Goal: Browse casually: Explore the website without a specific task or goal

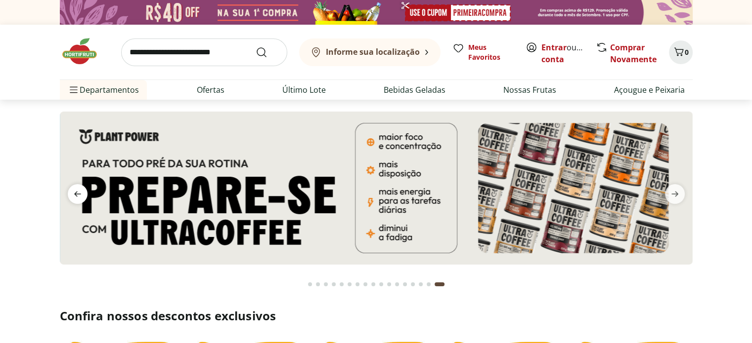
click at [78, 193] on icon "previous" at bounding box center [78, 194] width 12 height 12
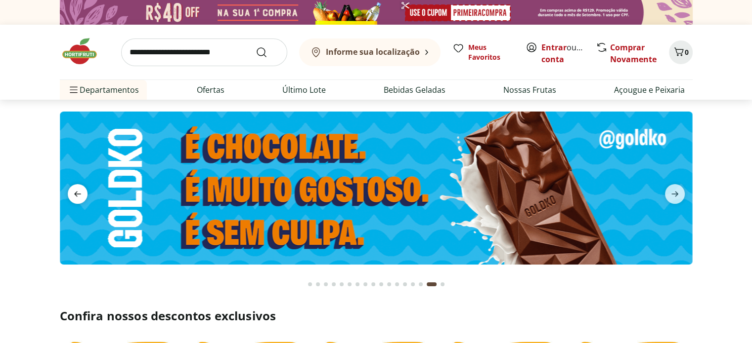
click at [69, 195] on span "previous" at bounding box center [78, 194] width 20 height 20
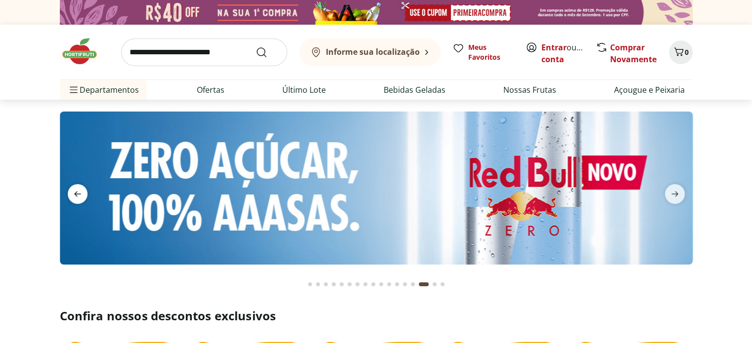
click at [69, 195] on span "previous" at bounding box center [78, 194] width 20 height 20
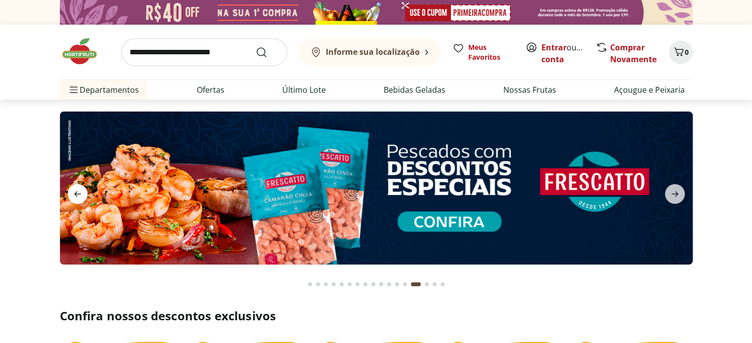
click at [73, 195] on icon "previous" at bounding box center [78, 194] width 12 height 12
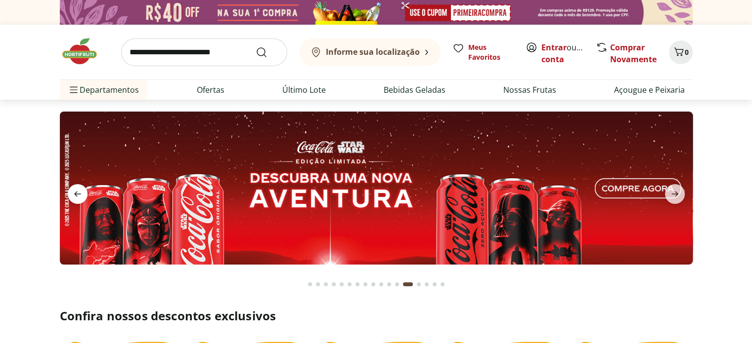
click at [73, 195] on icon "previous" at bounding box center [78, 194] width 12 height 12
click at [676, 200] on icon "next" at bounding box center [675, 194] width 12 height 12
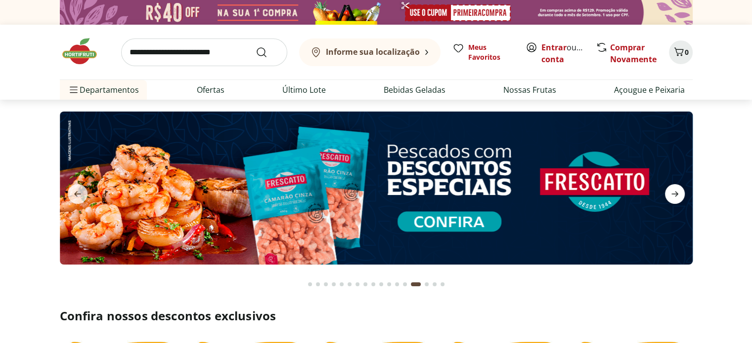
click at [669, 193] on icon "next" at bounding box center [675, 194] width 12 height 12
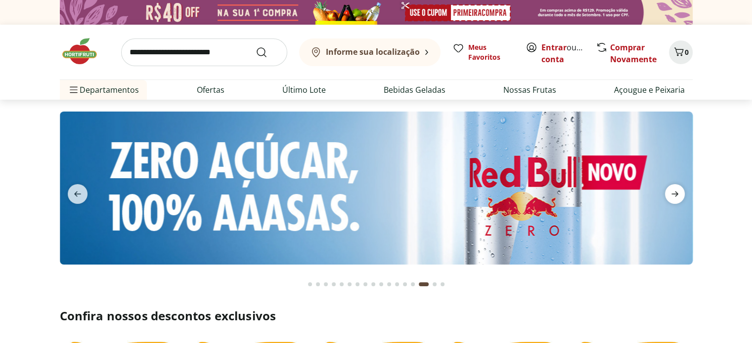
click at [669, 193] on icon "next" at bounding box center [675, 194] width 12 height 12
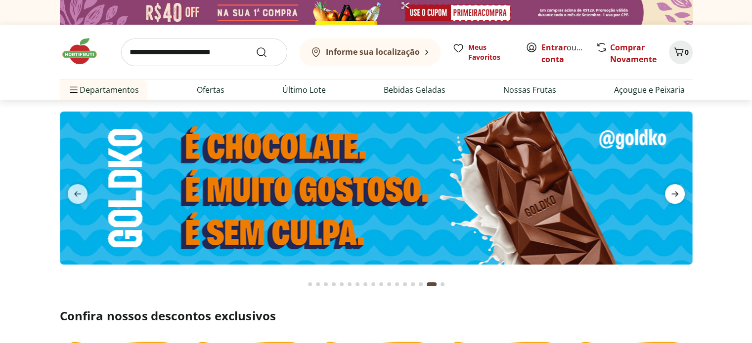
click at [669, 193] on icon "next" at bounding box center [675, 194] width 12 height 12
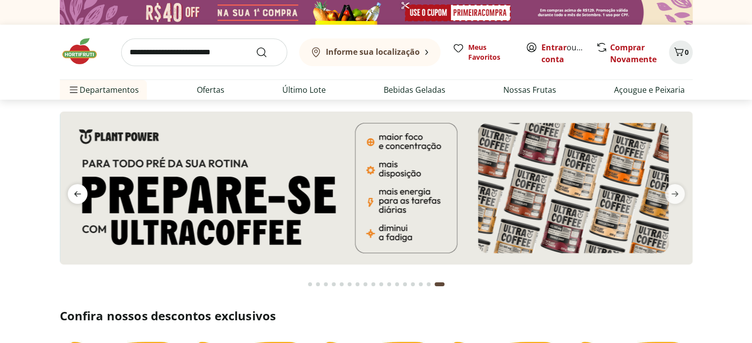
click at [77, 195] on icon "previous" at bounding box center [78, 194] width 12 height 12
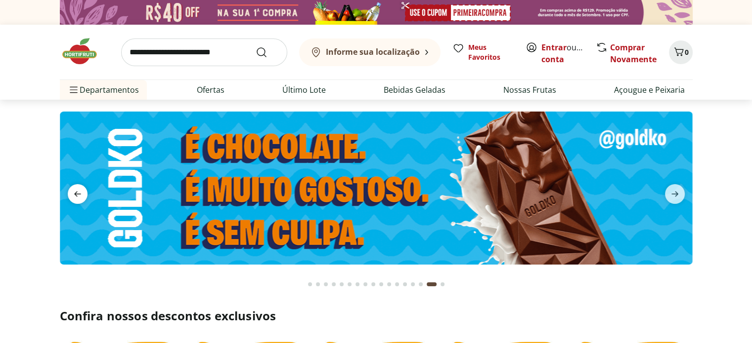
click at [77, 195] on icon "previous" at bounding box center [78, 194] width 12 height 12
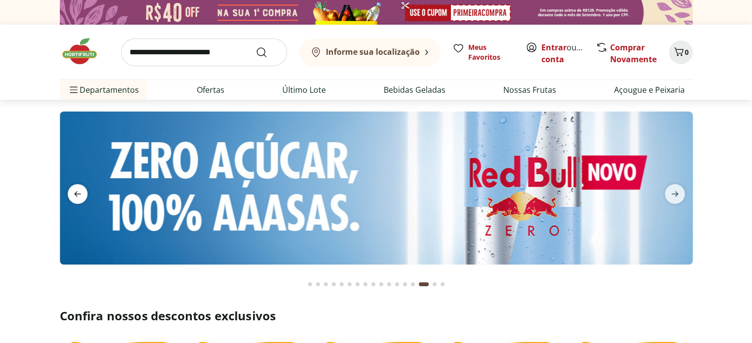
click at [77, 195] on icon "previous" at bounding box center [78, 194] width 12 height 12
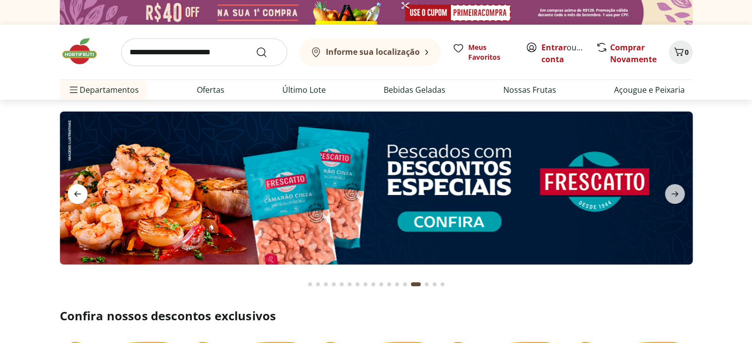
click at [81, 196] on icon "previous" at bounding box center [78, 194] width 12 height 12
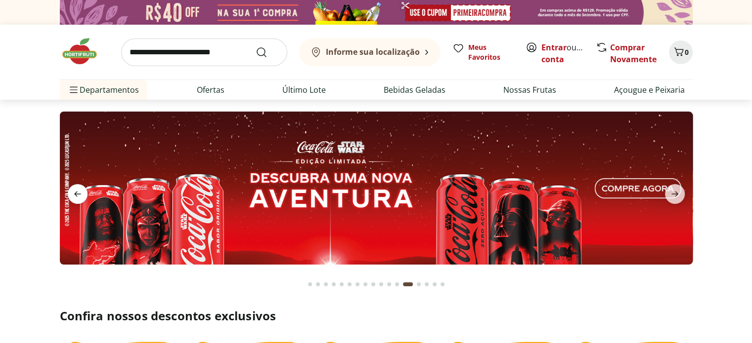
click at [81, 196] on icon "previous" at bounding box center [78, 194] width 12 height 12
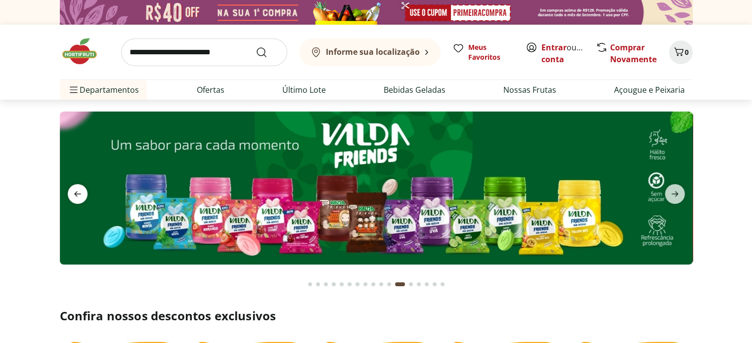
click at [81, 196] on icon "previous" at bounding box center [78, 194] width 12 height 12
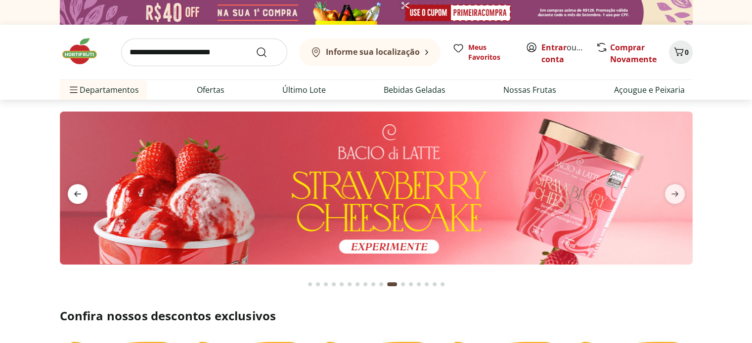
click at [81, 196] on icon "previous" at bounding box center [78, 194] width 12 height 12
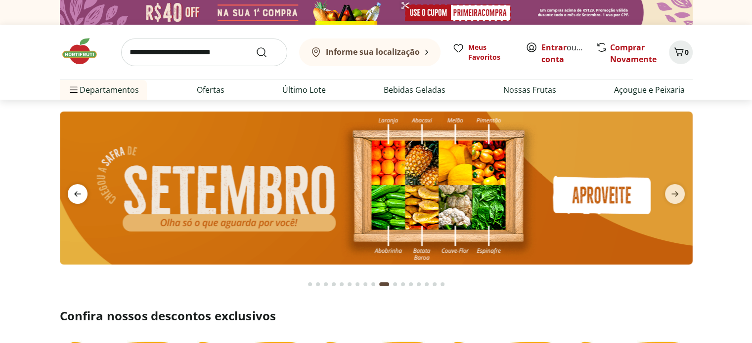
click at [81, 196] on icon "previous" at bounding box center [78, 194] width 12 height 12
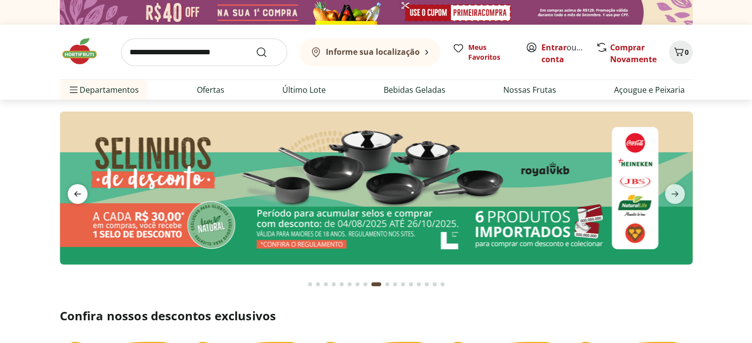
click at [81, 196] on icon "previous" at bounding box center [78, 194] width 12 height 12
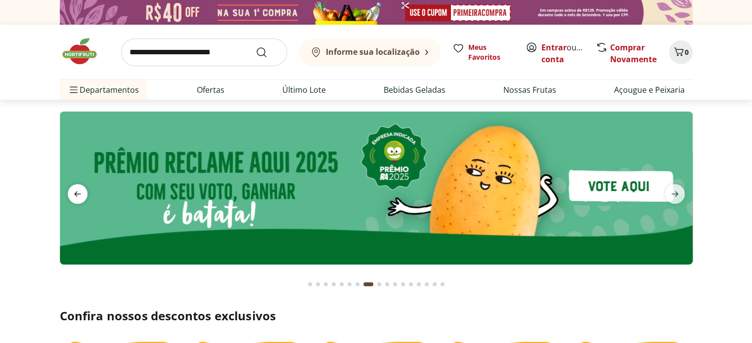
click at [81, 196] on icon "previous" at bounding box center [78, 194] width 12 height 12
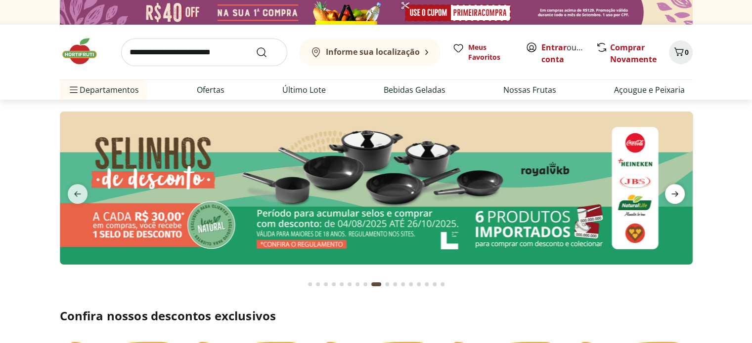
click at [669, 197] on icon "next" at bounding box center [675, 194] width 12 height 12
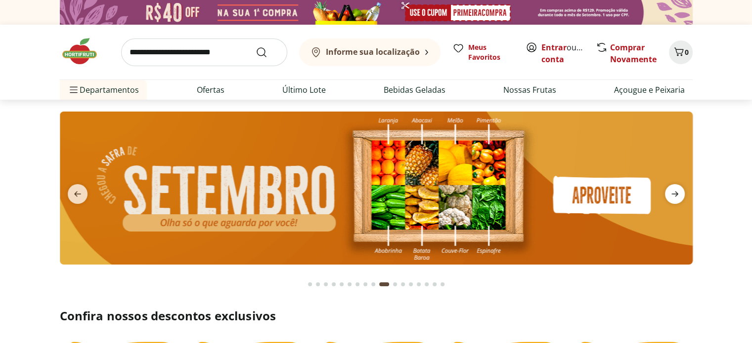
click at [669, 197] on icon "next" at bounding box center [675, 194] width 12 height 12
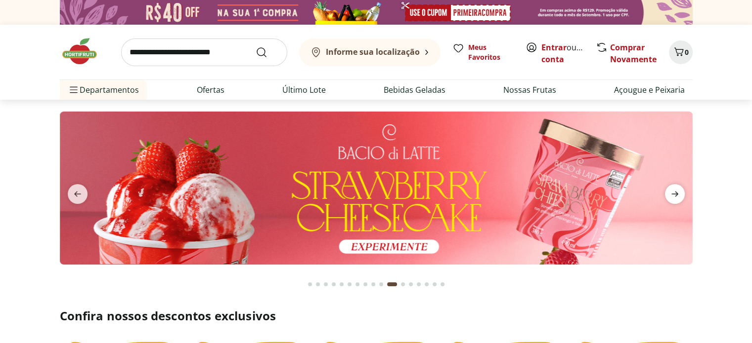
click at [667, 197] on span "next" at bounding box center [675, 194] width 20 height 20
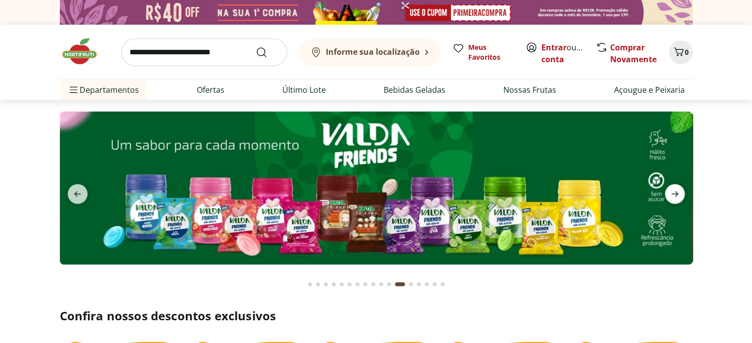
click at [667, 197] on span "next" at bounding box center [675, 194] width 20 height 20
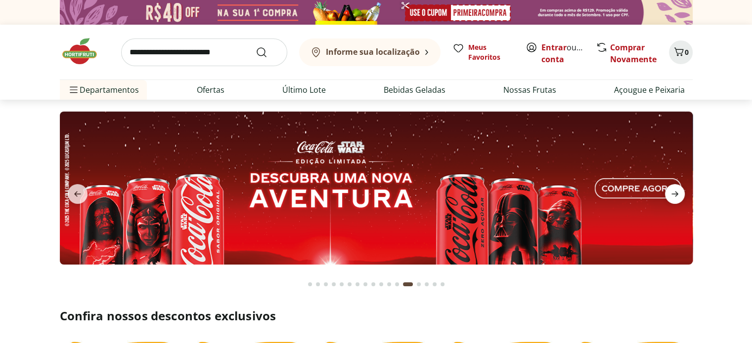
click at [668, 201] on span "next" at bounding box center [675, 194] width 20 height 20
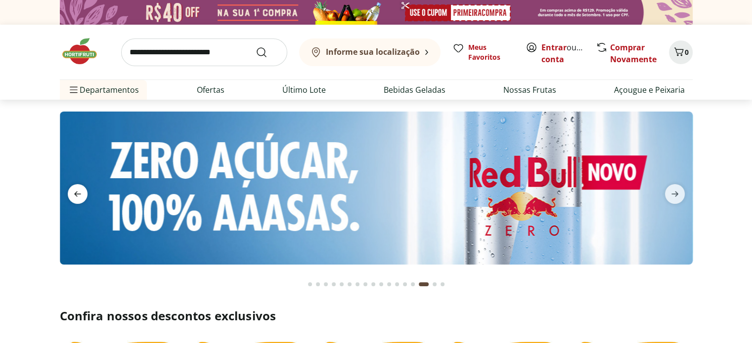
click at [76, 194] on icon "previous" at bounding box center [77, 194] width 7 height 5
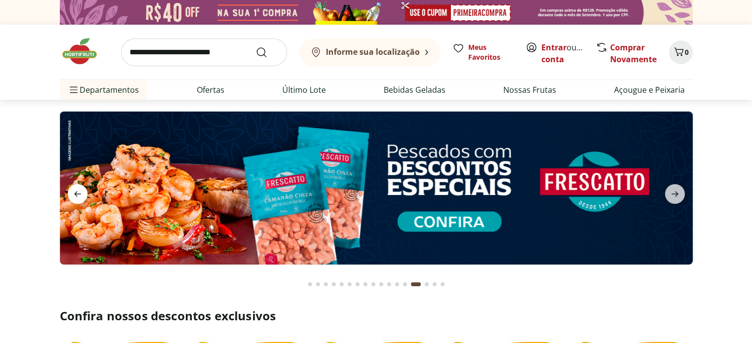
click at [76, 194] on icon "previous" at bounding box center [77, 194] width 7 height 5
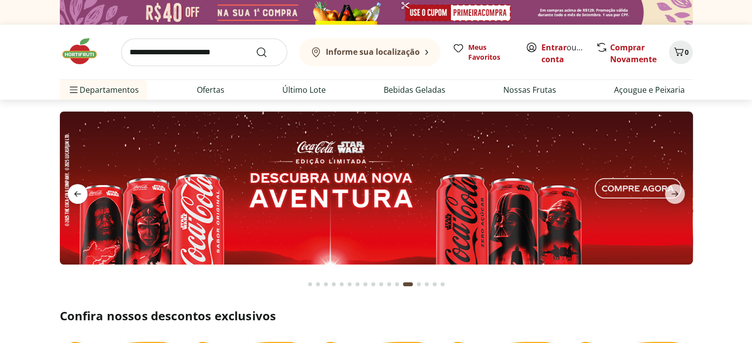
click at [76, 194] on icon "previous" at bounding box center [77, 194] width 7 height 5
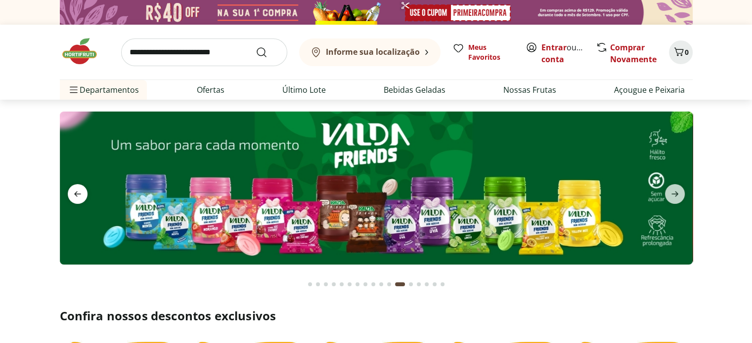
click at [76, 194] on icon "previous" at bounding box center [77, 194] width 7 height 5
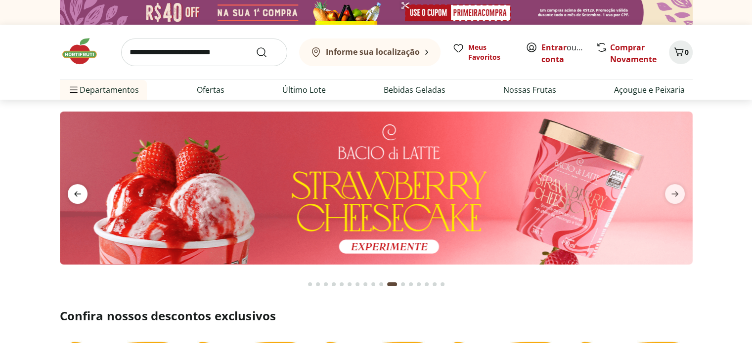
click at [76, 194] on icon "previous" at bounding box center [77, 194] width 7 height 5
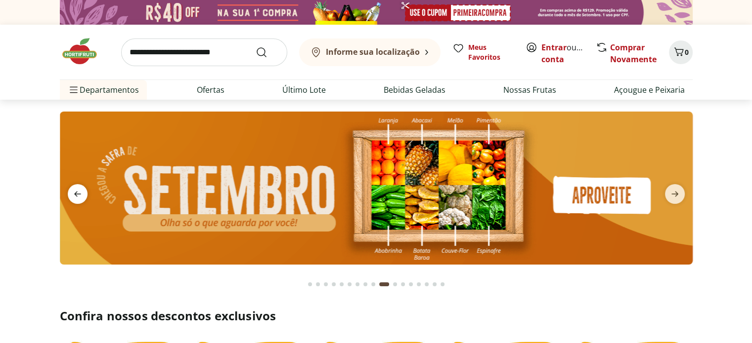
click at [76, 194] on icon "previous" at bounding box center [77, 194] width 7 height 5
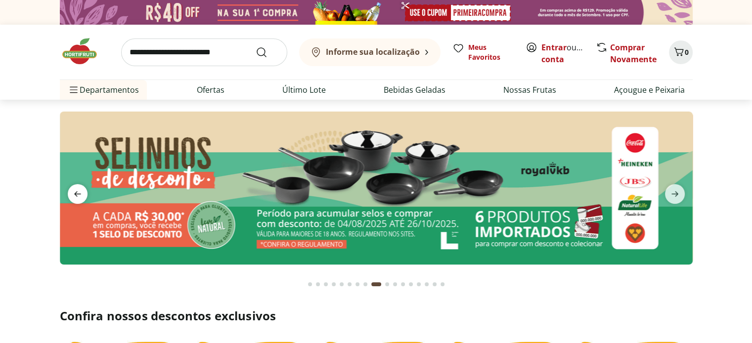
click at [76, 194] on icon "previous" at bounding box center [77, 194] width 7 height 5
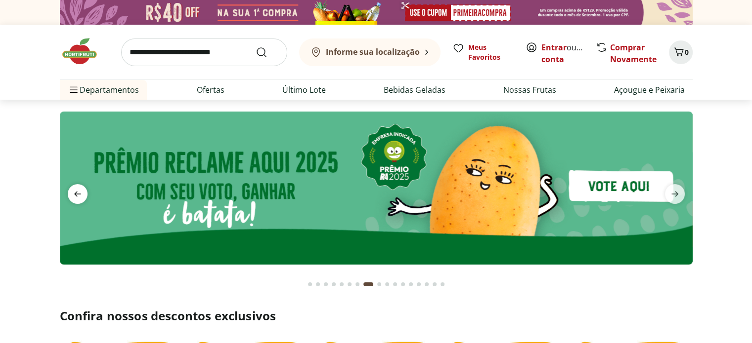
click at [76, 194] on icon "previous" at bounding box center [77, 194] width 7 height 5
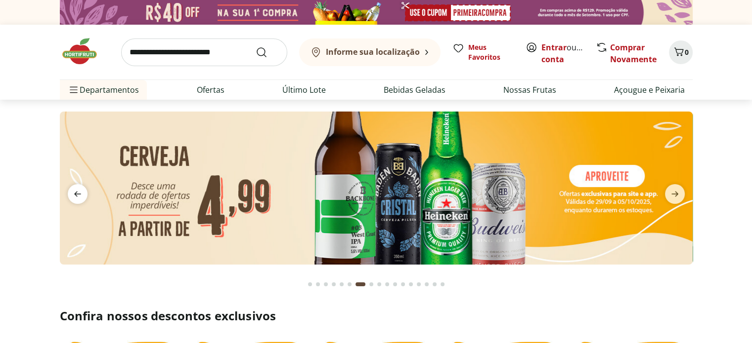
click at [76, 194] on icon "previous" at bounding box center [77, 194] width 7 height 5
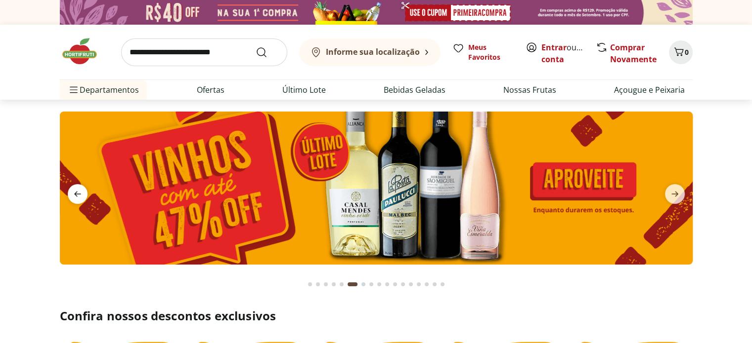
click at [76, 194] on icon "previous" at bounding box center [77, 194] width 7 height 5
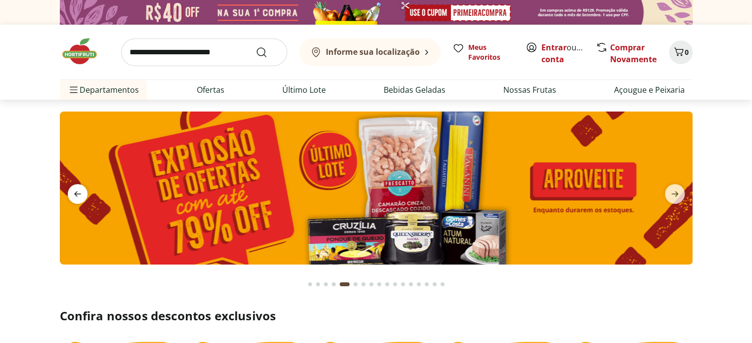
click at [76, 194] on icon "previous" at bounding box center [77, 194] width 7 height 5
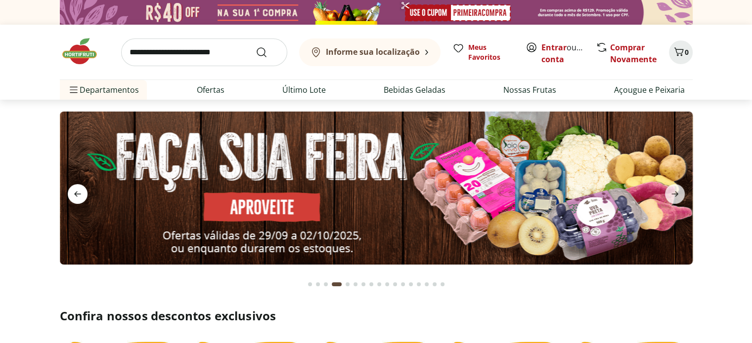
click at [76, 194] on icon "previous" at bounding box center [77, 194] width 7 height 5
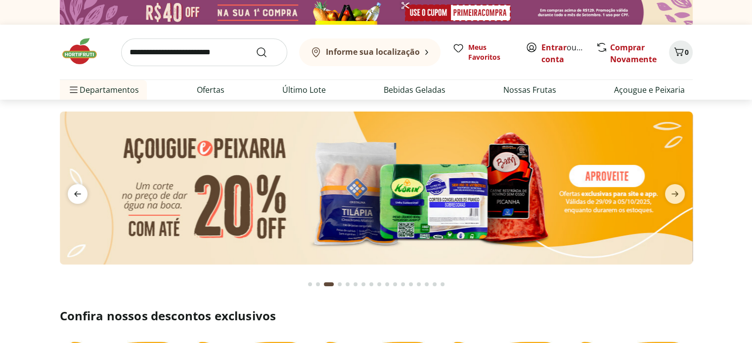
click at [76, 194] on icon "previous" at bounding box center [77, 194] width 7 height 5
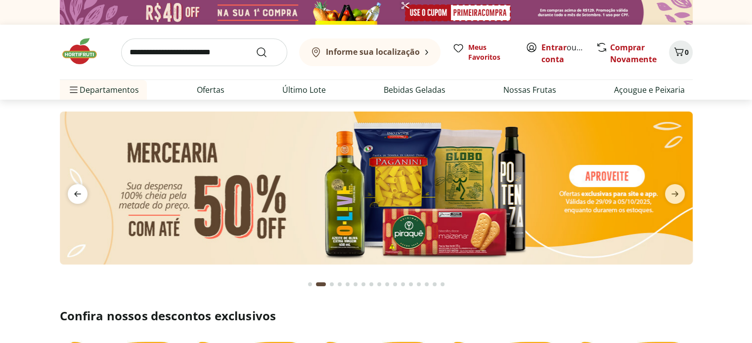
click at [76, 194] on icon "previous" at bounding box center [77, 194] width 7 height 5
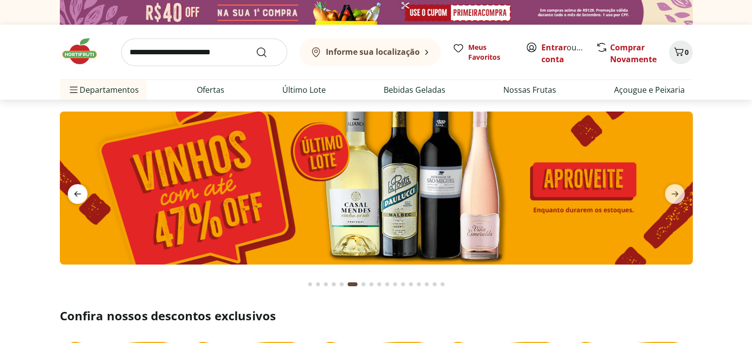
click at [77, 200] on icon "previous" at bounding box center [78, 194] width 12 height 12
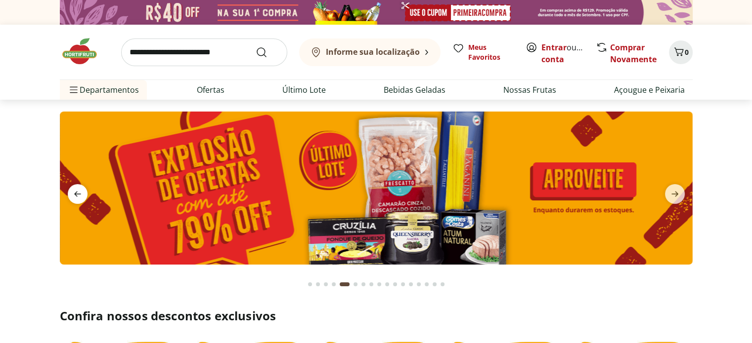
click at [77, 200] on icon "previous" at bounding box center [78, 194] width 12 height 12
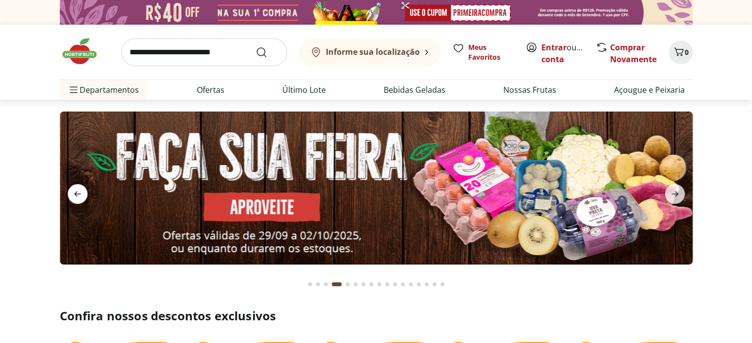
click at [77, 200] on icon "previous" at bounding box center [78, 194] width 12 height 12
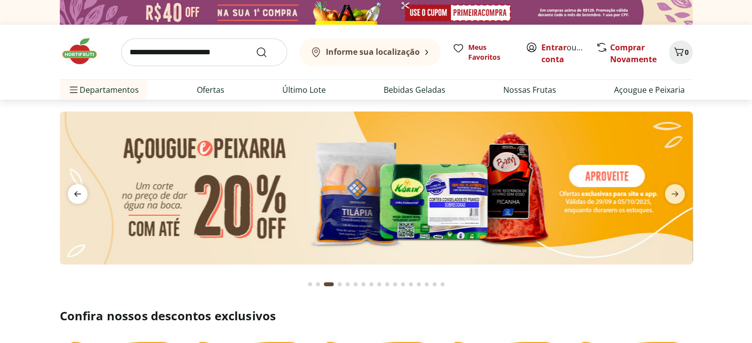
click at [77, 200] on icon "previous" at bounding box center [78, 194] width 12 height 12
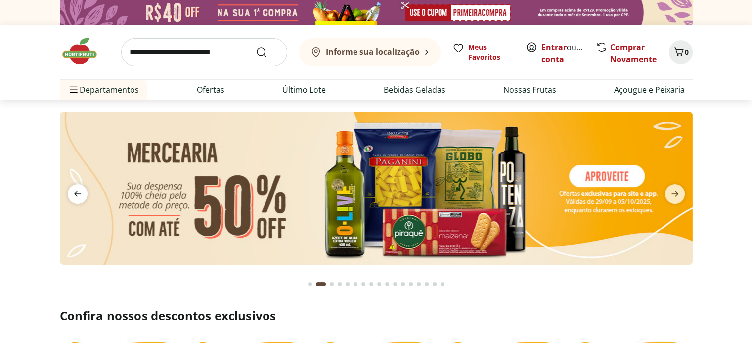
click at [77, 200] on icon "previous" at bounding box center [78, 194] width 12 height 12
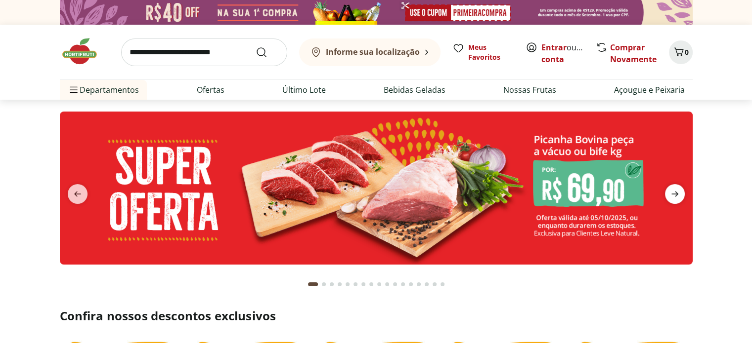
click at [671, 191] on icon "next" at bounding box center [675, 194] width 12 height 12
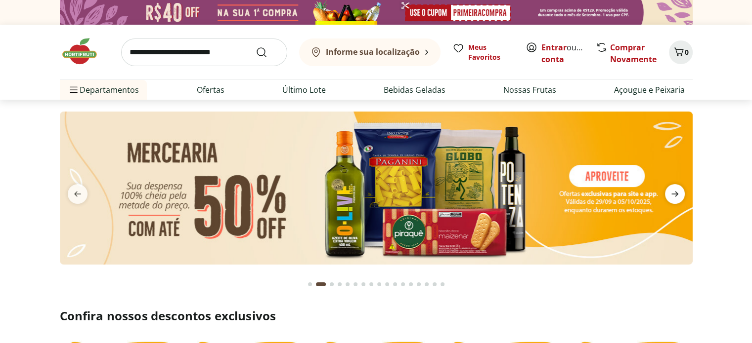
click at [675, 190] on icon "next" at bounding box center [675, 194] width 12 height 12
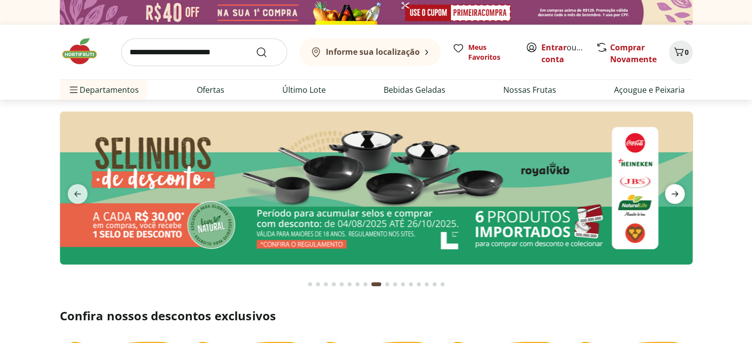
click at [677, 190] on icon "next" at bounding box center [675, 194] width 12 height 12
